Goal: Task Accomplishment & Management: Manage account settings

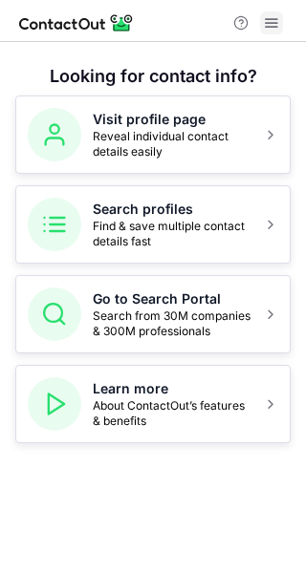
click at [265, 30] on span at bounding box center [271, 22] width 15 height 15
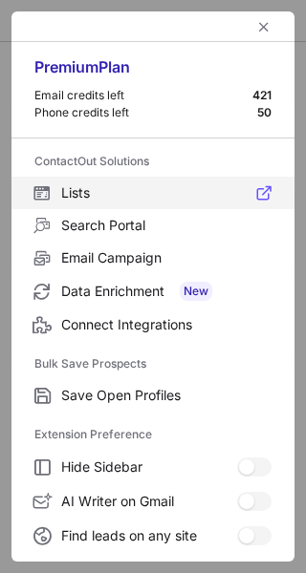
click at [108, 205] on label "Lists" at bounding box center [152, 193] width 283 height 32
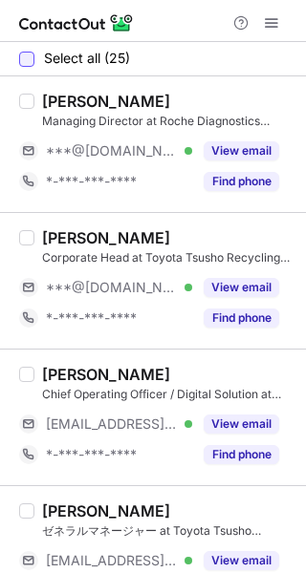
click at [27, 52] on div at bounding box center [26, 59] width 15 height 15
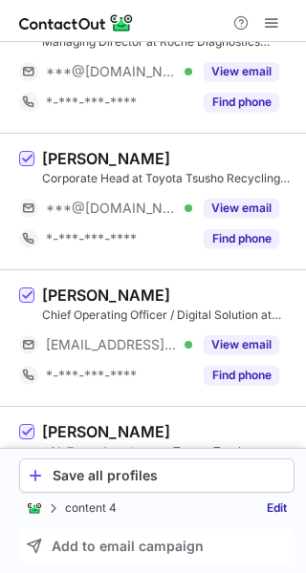
scroll to position [191, 0]
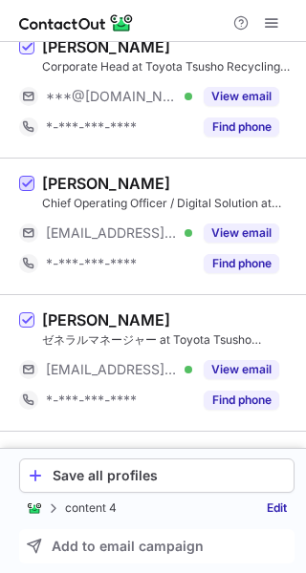
click at [26, 184] on span at bounding box center [26, 184] width 15 height 15
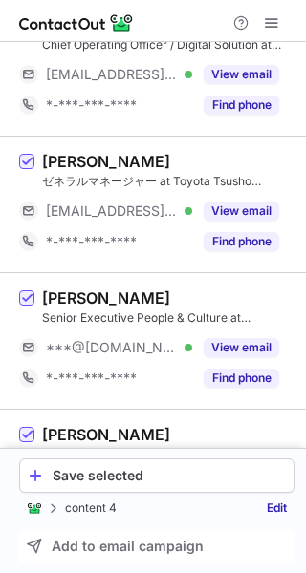
scroll to position [382, 0]
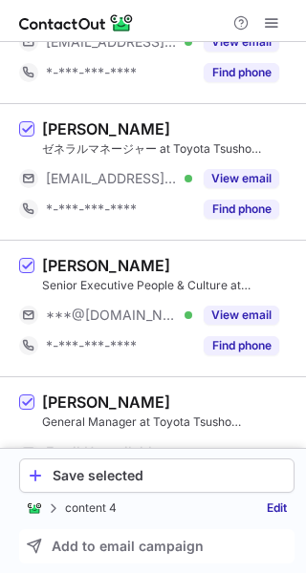
click at [32, 139] on label at bounding box center [26, 171] width 15 height 105
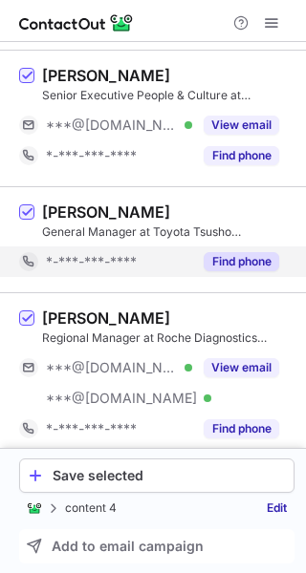
scroll to position [573, 0]
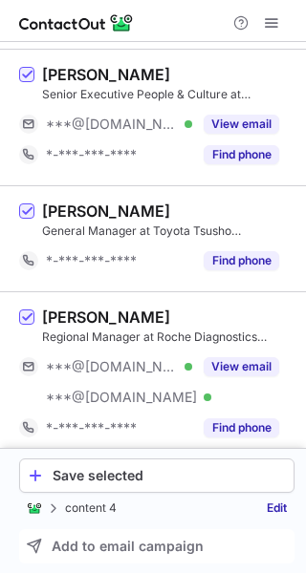
click at [34, 209] on div "Tsutomu Aoki General Manager at Toyota Tsusho Corporation *-***-***-**** Find p…" at bounding box center [164, 239] width 260 height 75
click at [19, 209] on span at bounding box center [26, 211] width 15 height 15
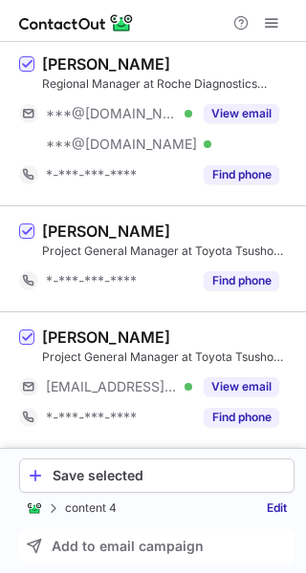
scroll to position [860, 0]
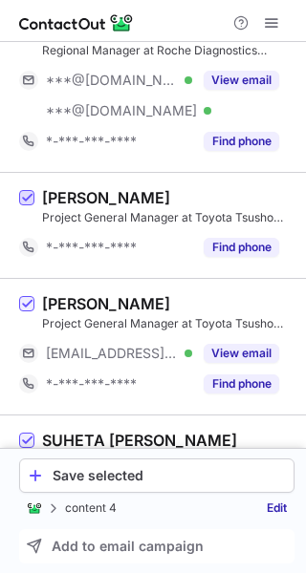
click at [20, 191] on span at bounding box center [26, 198] width 15 height 15
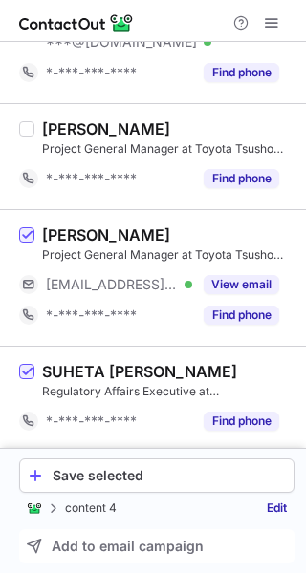
scroll to position [955, 0]
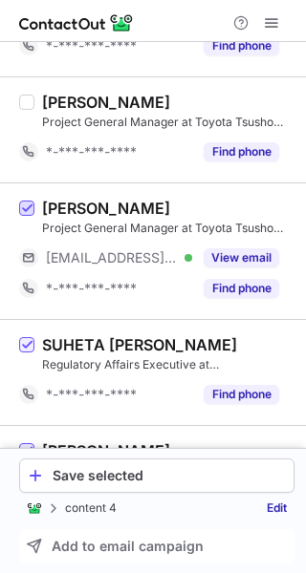
click at [32, 202] on span at bounding box center [26, 209] width 15 height 15
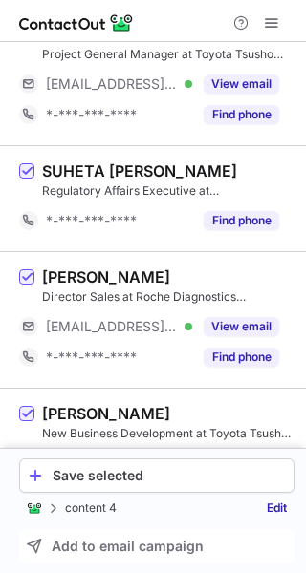
scroll to position [1146, 0]
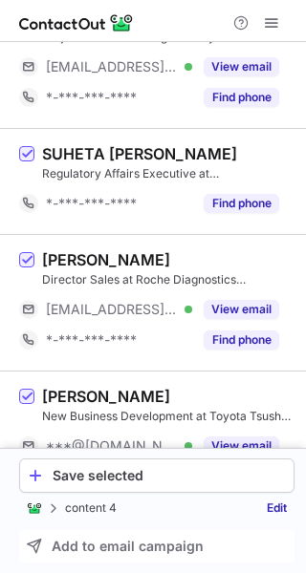
click at [17, 158] on div "SUHETA TIKOO Regulatory Affairs Executive at Roche Diagnostics India, Neighbour…" at bounding box center [153, 181] width 306 height 106
click at [28, 161] on span at bounding box center [26, 154] width 15 height 15
click at [37, 257] on div "Nitin Wadhwa Director Sales at Roche Diagnostics India, Neighbouring Markets **…" at bounding box center [164, 302] width 260 height 105
click at [34, 257] on div "Nitin Wadhwa Director Sales at Roche Diagnostics India, Neighbouring Markets **…" at bounding box center [164, 302] width 260 height 105
click at [32, 256] on span at bounding box center [26, 260] width 15 height 15
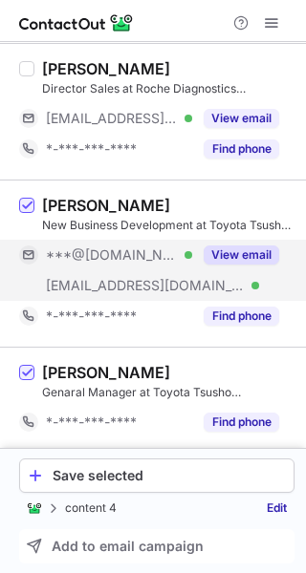
scroll to position [1528, 0]
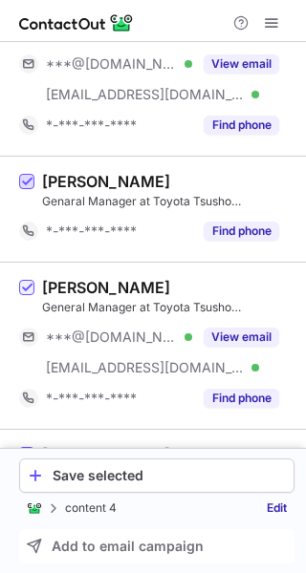
click at [22, 184] on span at bounding box center [26, 182] width 15 height 15
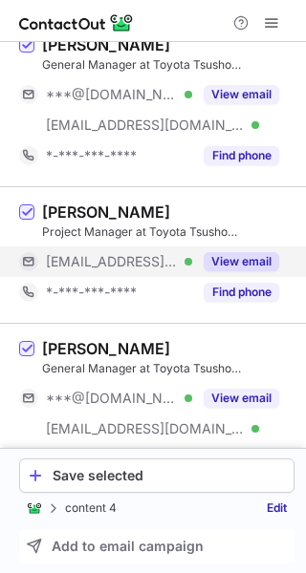
scroll to position [1815, 0]
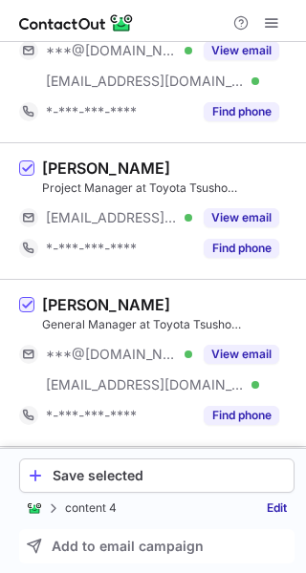
click at [18, 168] on div "Yuri Yoshida Project Manager at Toyota Tsusho Corporation ***@toyota-tsusho.com…" at bounding box center [153, 210] width 306 height 137
click at [23, 170] on span at bounding box center [26, 168] width 15 height 15
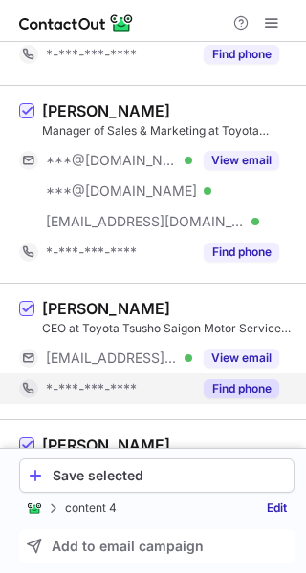
scroll to position [2293, 0]
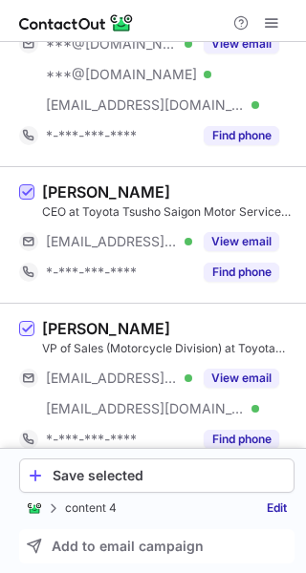
click at [25, 191] on span at bounding box center [26, 192] width 15 height 15
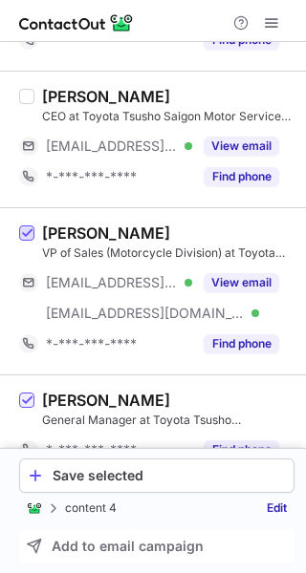
click at [26, 239] on span at bounding box center [26, 233] width 15 height 15
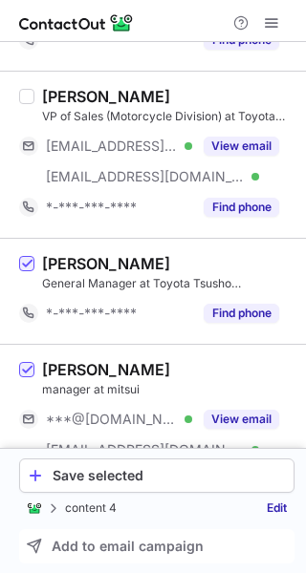
scroll to position [2579, 0]
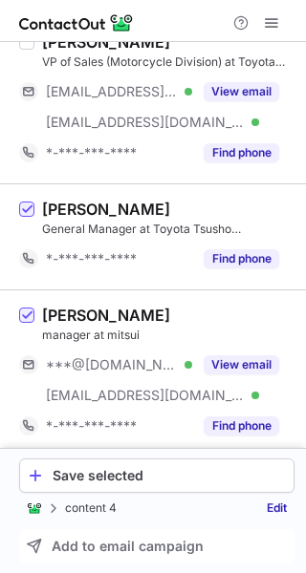
click at [32, 219] on label at bounding box center [26, 237] width 15 height 75
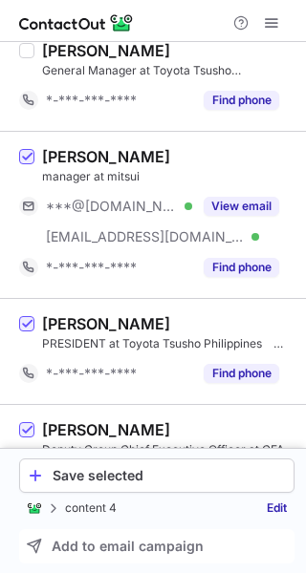
scroll to position [2770, 0]
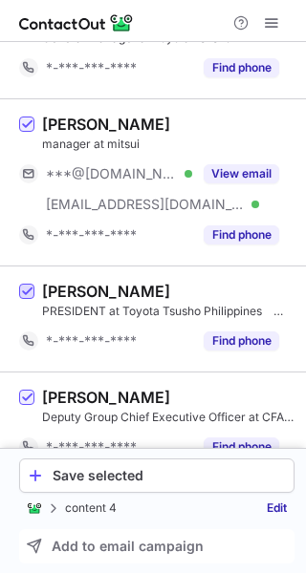
click at [27, 289] on span at bounding box center [26, 292] width 15 height 15
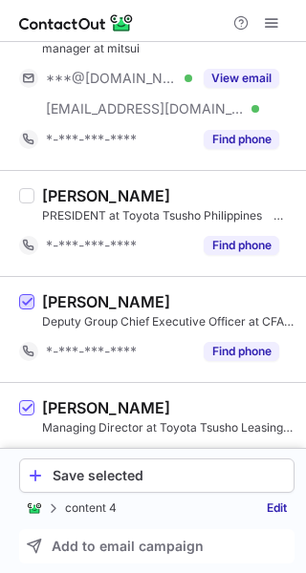
click at [31, 298] on span at bounding box center [26, 302] width 15 height 15
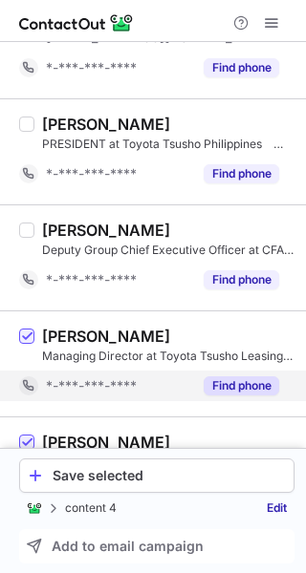
scroll to position [3043, 0]
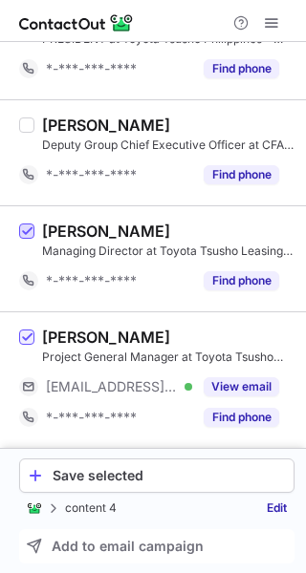
click at [30, 232] on span at bounding box center [26, 231] width 15 height 15
click at [25, 337] on span at bounding box center [26, 338] width 15 height 15
click at [278, 508] on link "Edit" at bounding box center [276, 508] width 35 height 19
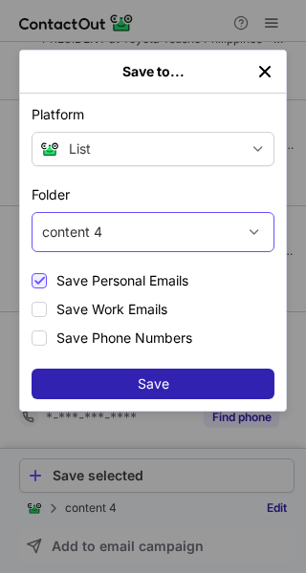
click at [225, 236] on div "content 4" at bounding box center [153, 232] width 243 height 40
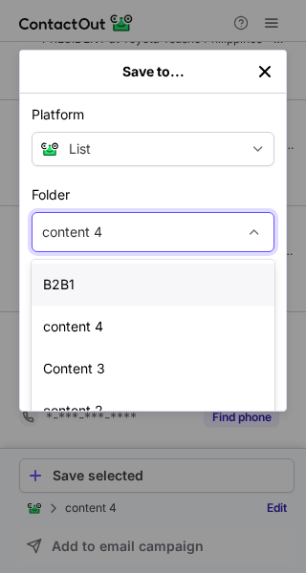
click at [173, 288] on div "B2B1" at bounding box center [153, 285] width 243 height 42
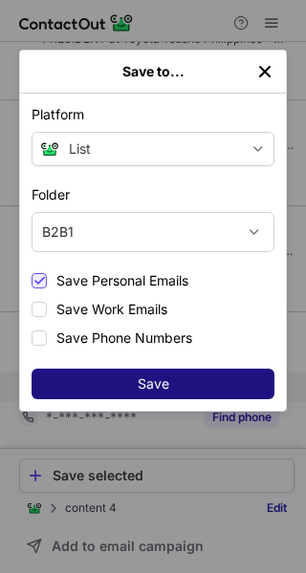
click at [175, 378] on button "Save" at bounding box center [153, 384] width 243 height 31
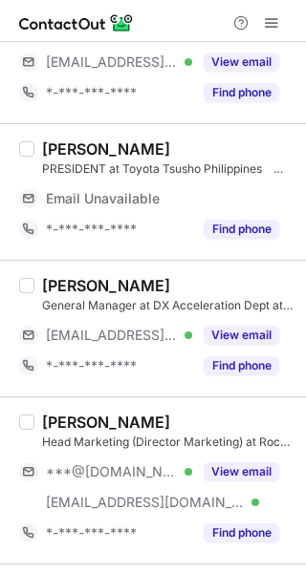
scroll to position [191, 0]
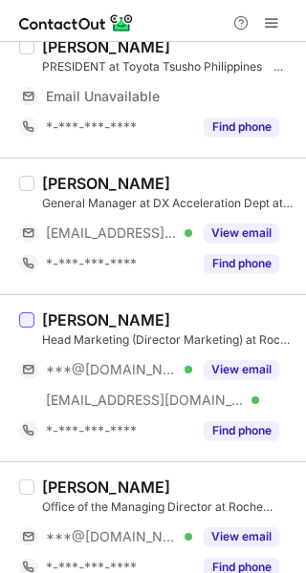
click at [25, 324] on div at bounding box center [26, 319] width 15 height 15
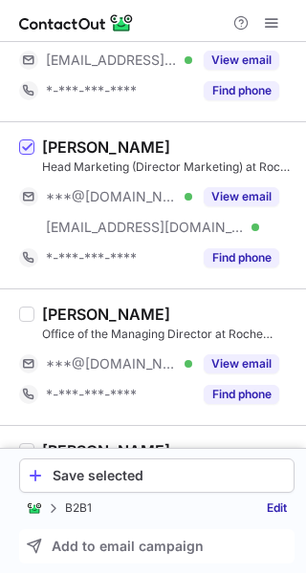
scroll to position [382, 0]
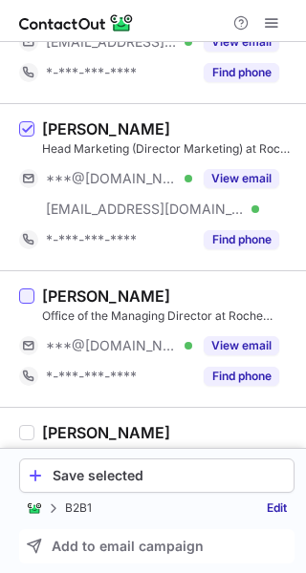
click at [31, 301] on div at bounding box center [26, 295] width 15 height 15
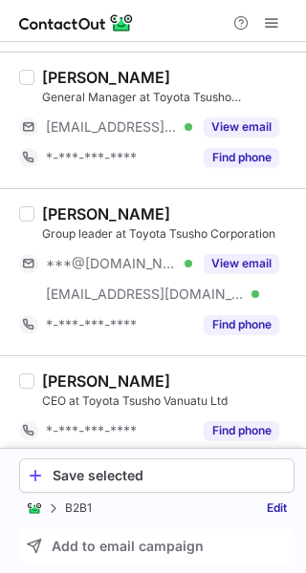
scroll to position [2835, 0]
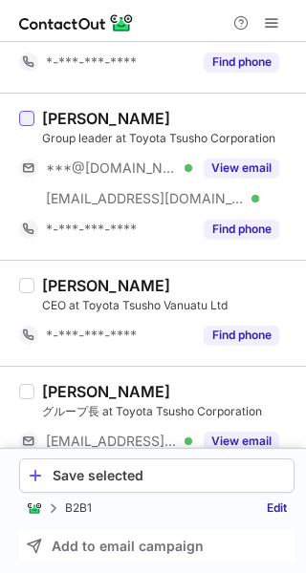
click at [31, 123] on div at bounding box center [26, 118] width 15 height 15
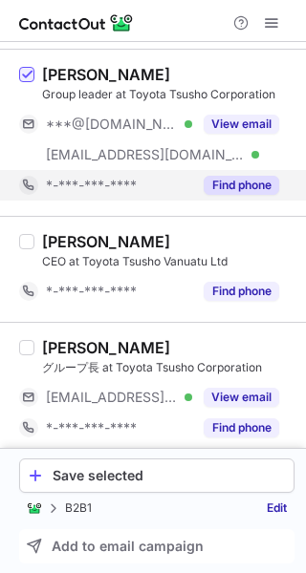
scroll to position [2890, 0]
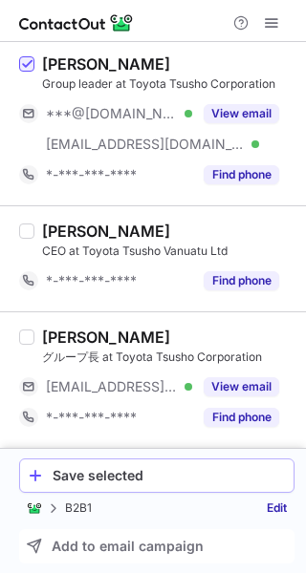
click at [118, 476] on div "Save selected" at bounding box center [169, 475] width 233 height 15
